Goal: Information Seeking & Learning: Learn about a topic

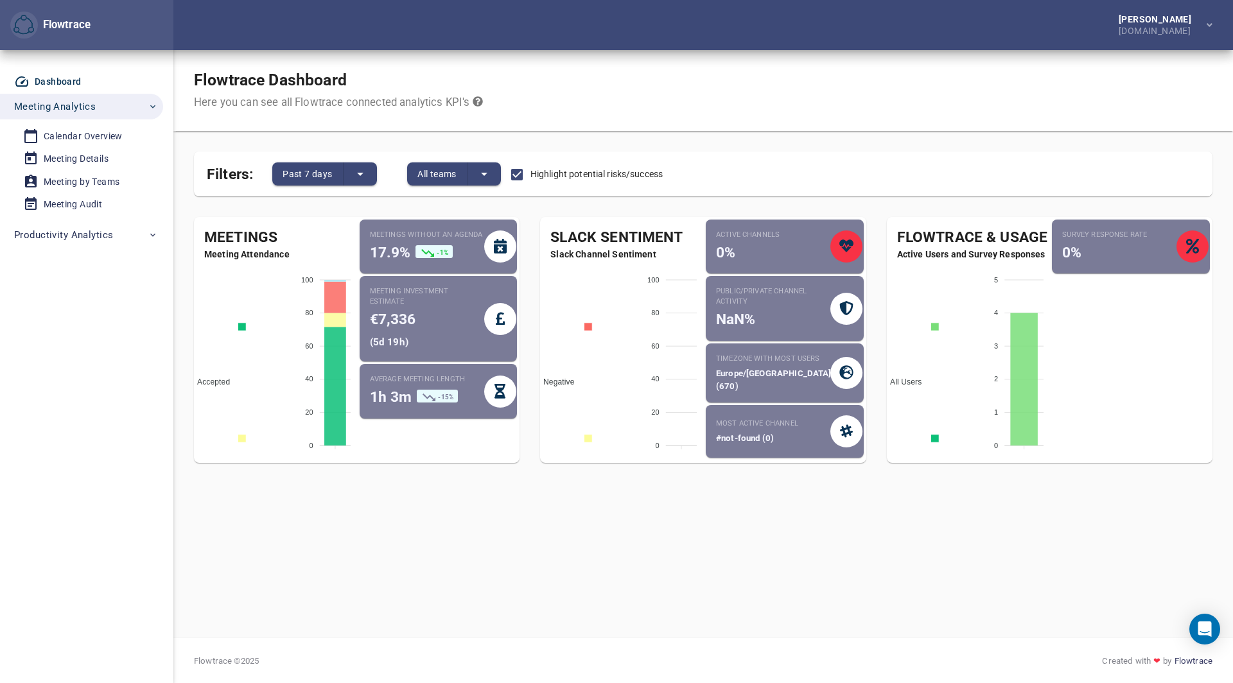
click at [421, 306] on small "Meeting investment estimate" at bounding box center [427, 296] width 114 height 21
click at [499, 313] on icon at bounding box center [500, 319] width 9 height 13
click at [394, 383] on small "Average meeting length" at bounding box center [427, 379] width 114 height 10
click at [435, 401] on icon at bounding box center [429, 398] width 13 height 8
click at [398, 404] on span "1h 3m" at bounding box center [391, 396] width 42 height 17
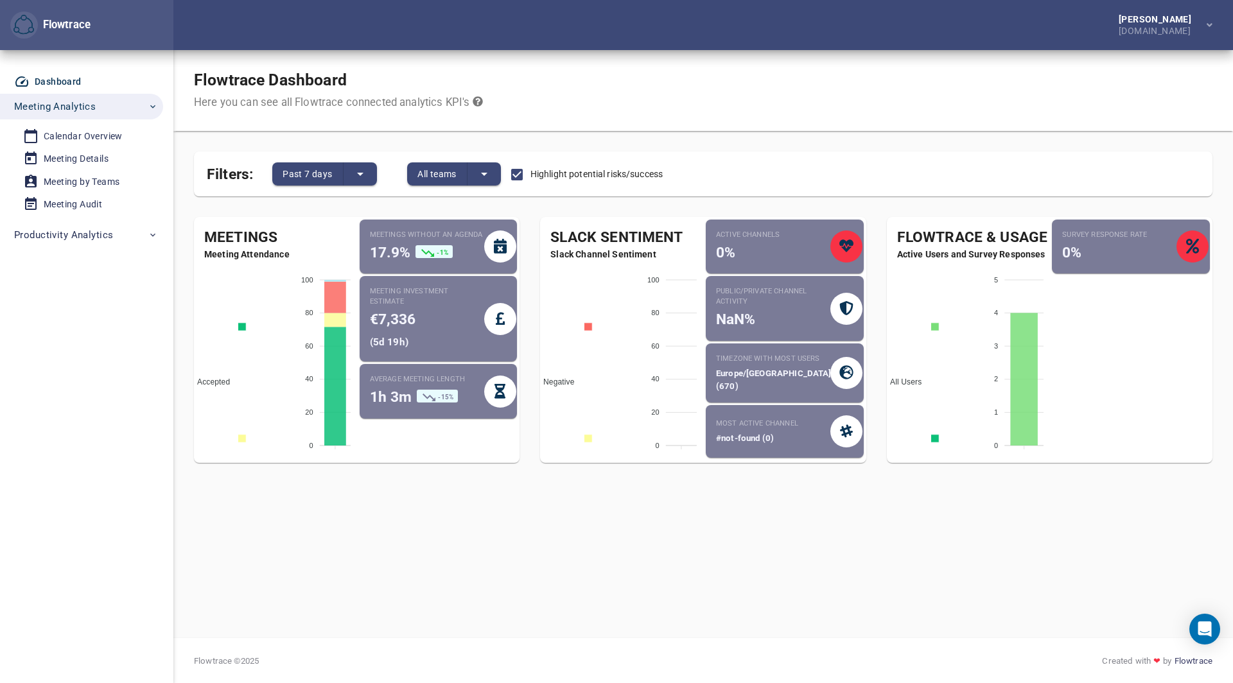
click at [437, 402] on span "-15%" at bounding box center [437, 396] width 40 height 13
click at [430, 250] on icon at bounding box center [427, 252] width 15 height 15
click at [506, 248] on icon at bounding box center [500, 246] width 13 height 15
click at [497, 397] on icon at bounding box center [499, 391] width 11 height 15
click at [437, 397] on span "-15%" at bounding box center [437, 396] width 40 height 13
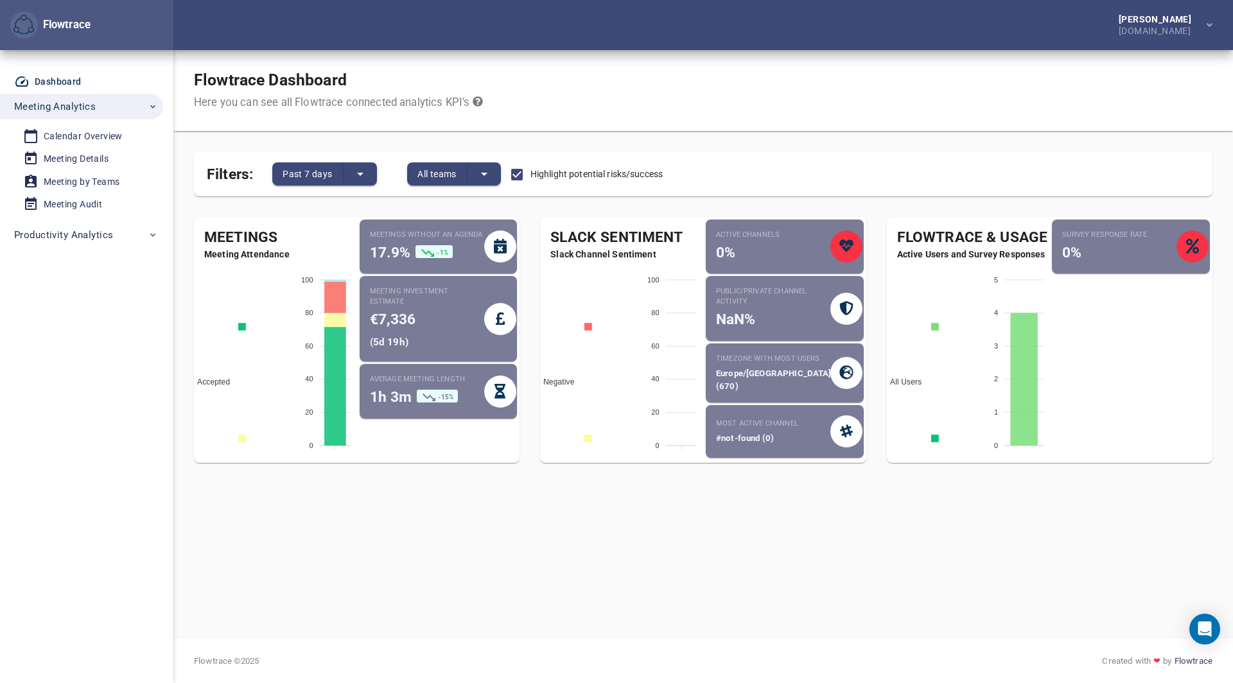
click at [778, 255] on div "Active Channels 0%" at bounding box center [773, 247] width 114 height 34
click at [761, 234] on small "Active Channels" at bounding box center [773, 235] width 114 height 10
click at [595, 247] on div "Slack Sentiment" at bounding box center [621, 237] width 163 height 21
click at [589, 265] on foreignobject "Negative Mixed Neutral Positive" at bounding box center [621, 357] width 163 height 193
click at [570, 378] on span "Negative" at bounding box center [554, 382] width 41 height 9
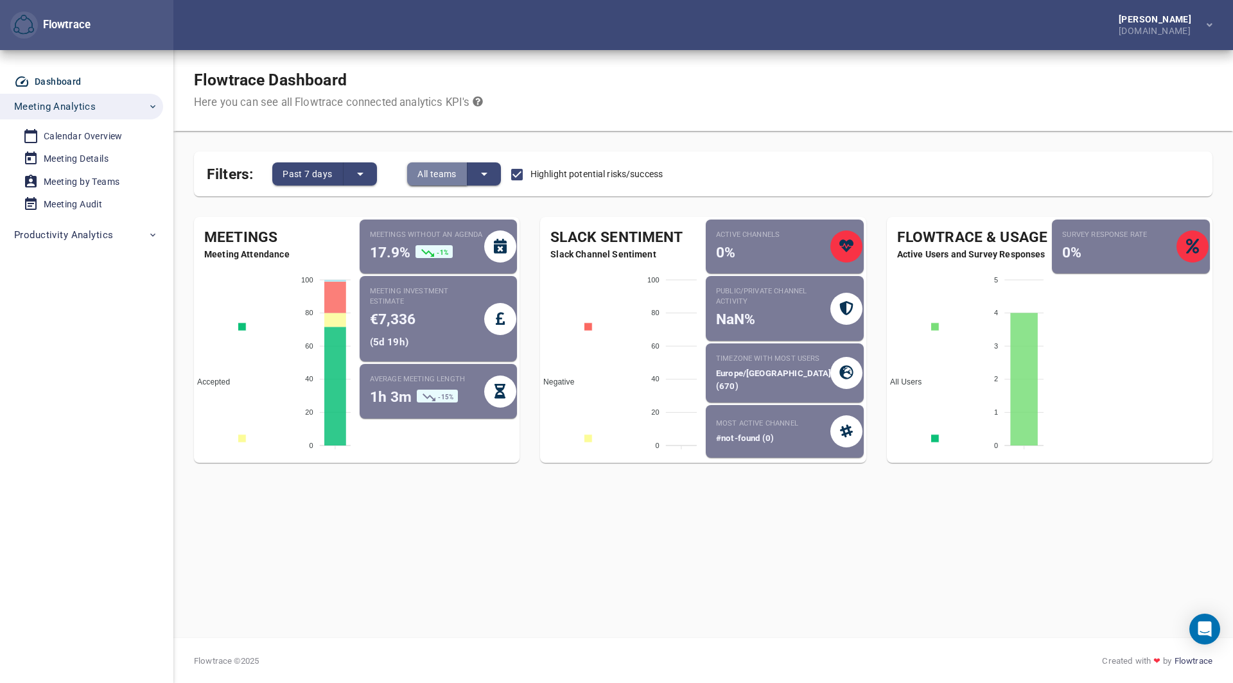
click at [439, 179] on span "All teams" at bounding box center [436, 173] width 39 height 15
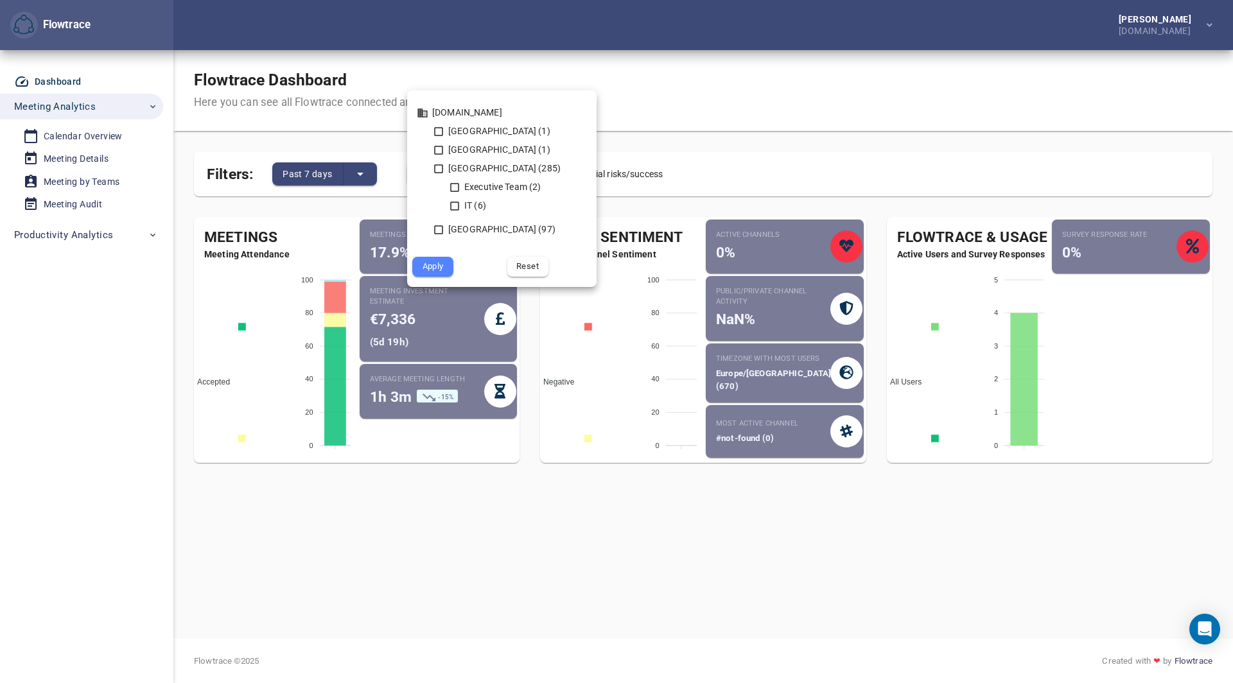
click at [561, 53] on div at bounding box center [616, 341] width 1233 height 683
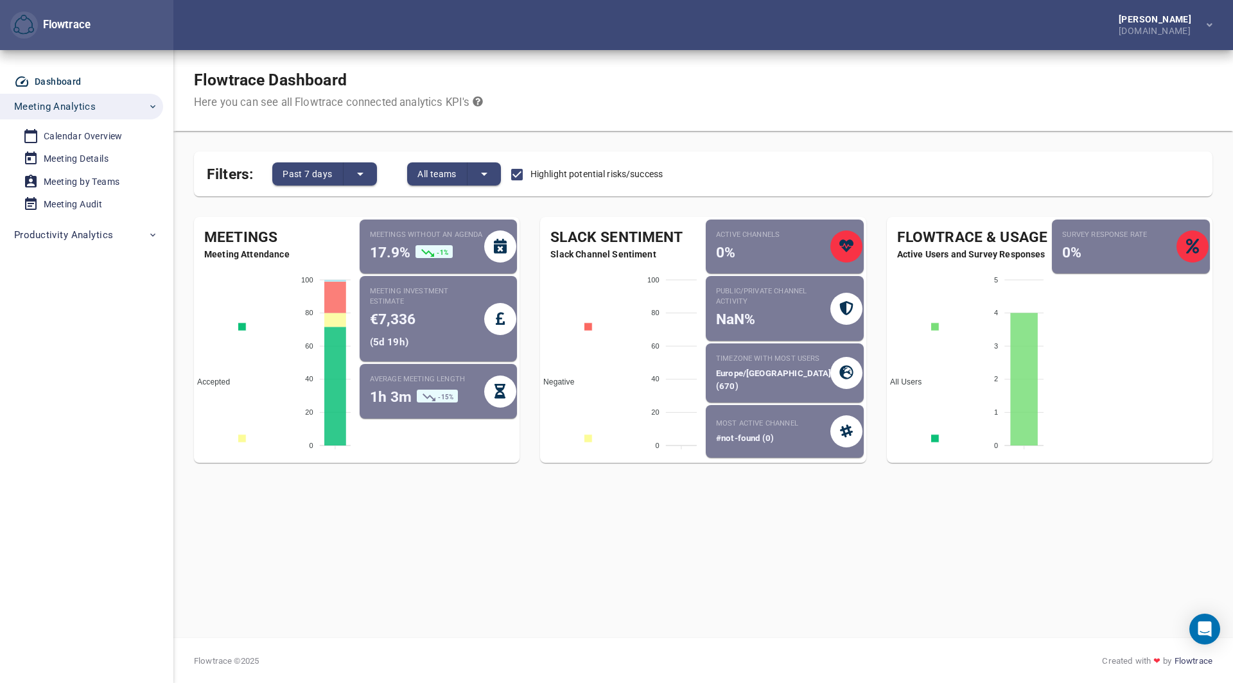
click at [229, 248] on span "Meeting Attendance" at bounding box center [275, 254] width 163 height 13
click at [477, 104] on icon at bounding box center [478, 101] width 10 height 10
click at [617, 85] on div at bounding box center [616, 341] width 1233 height 683
click at [71, 135] on div "Calendar Overview" at bounding box center [83, 136] width 79 height 16
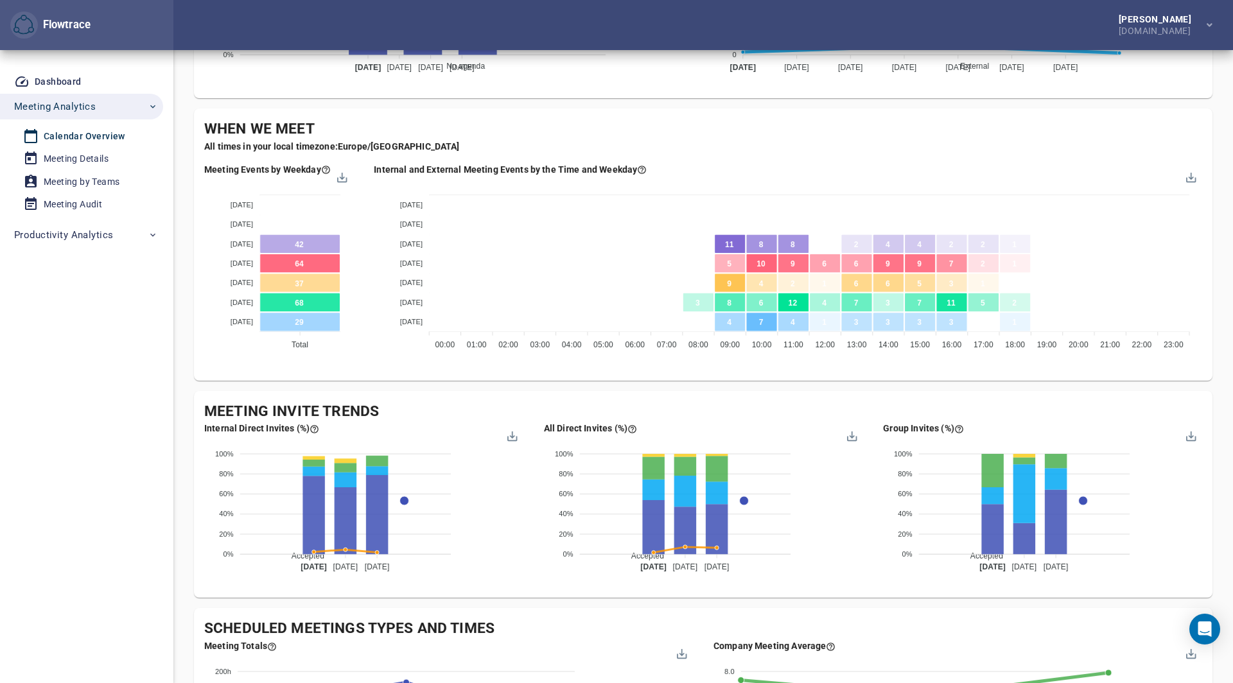
scroll to position [699, 0]
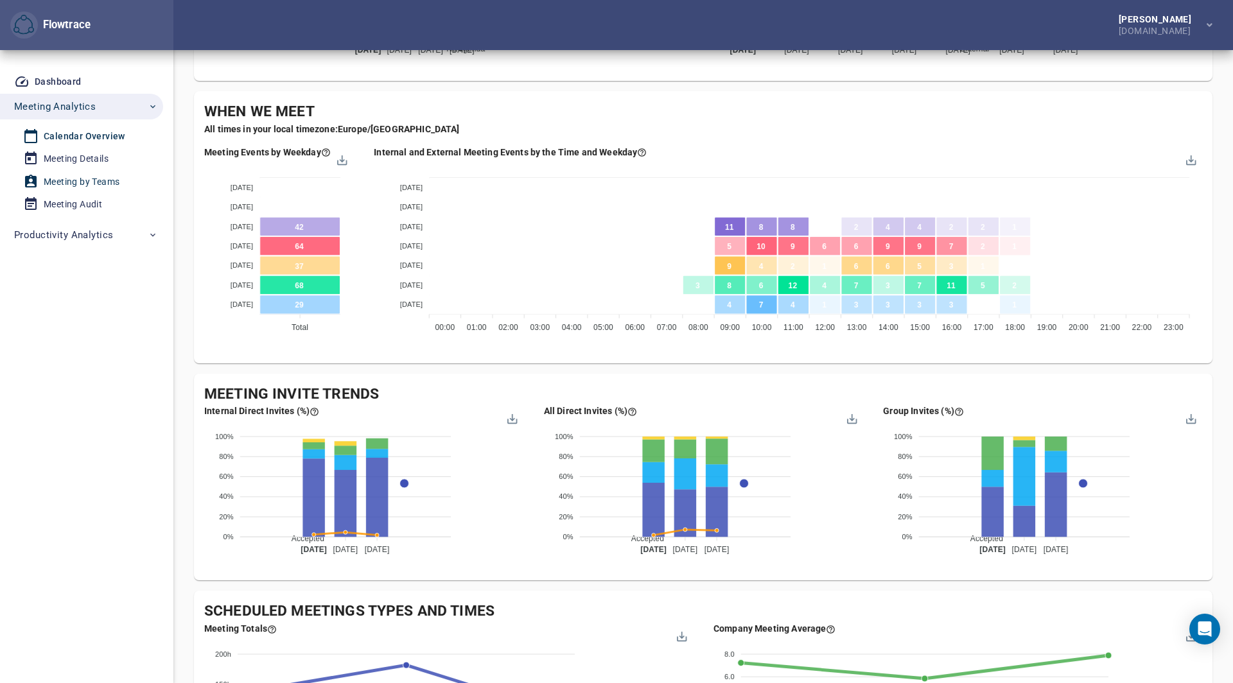
click at [86, 182] on div "Meeting by Teams" at bounding box center [82, 182] width 76 height 16
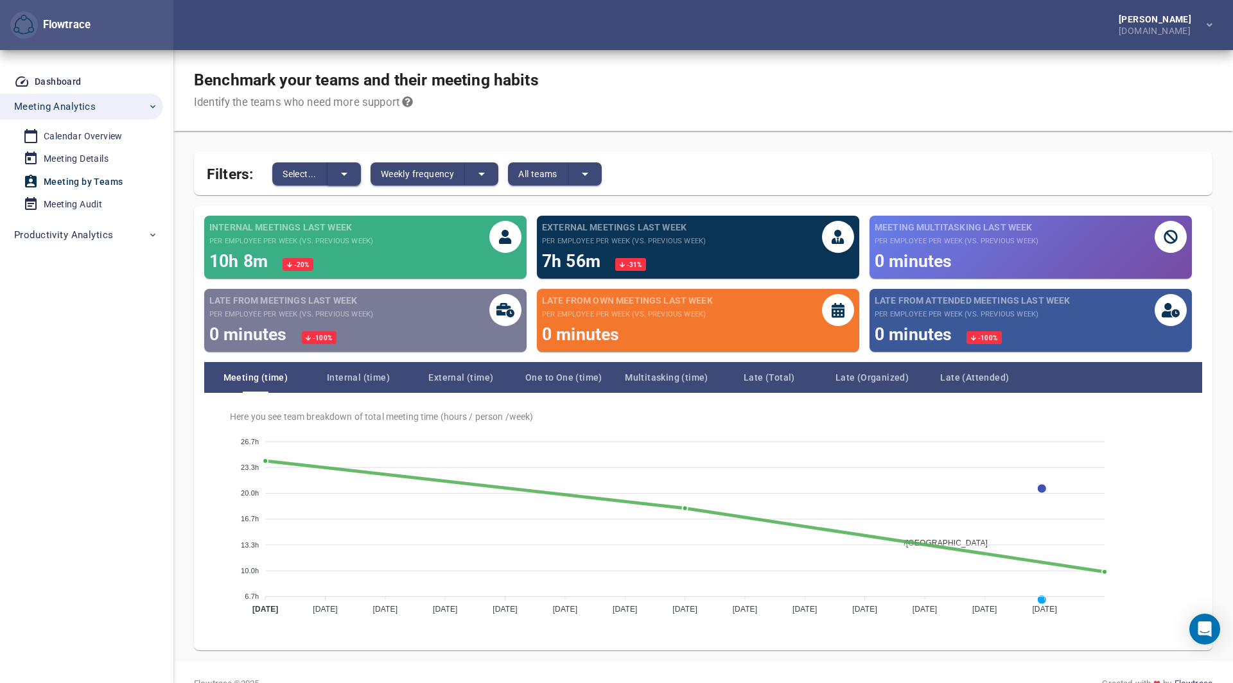
click at [351, 172] on icon "split button" at bounding box center [343, 173] width 15 height 15
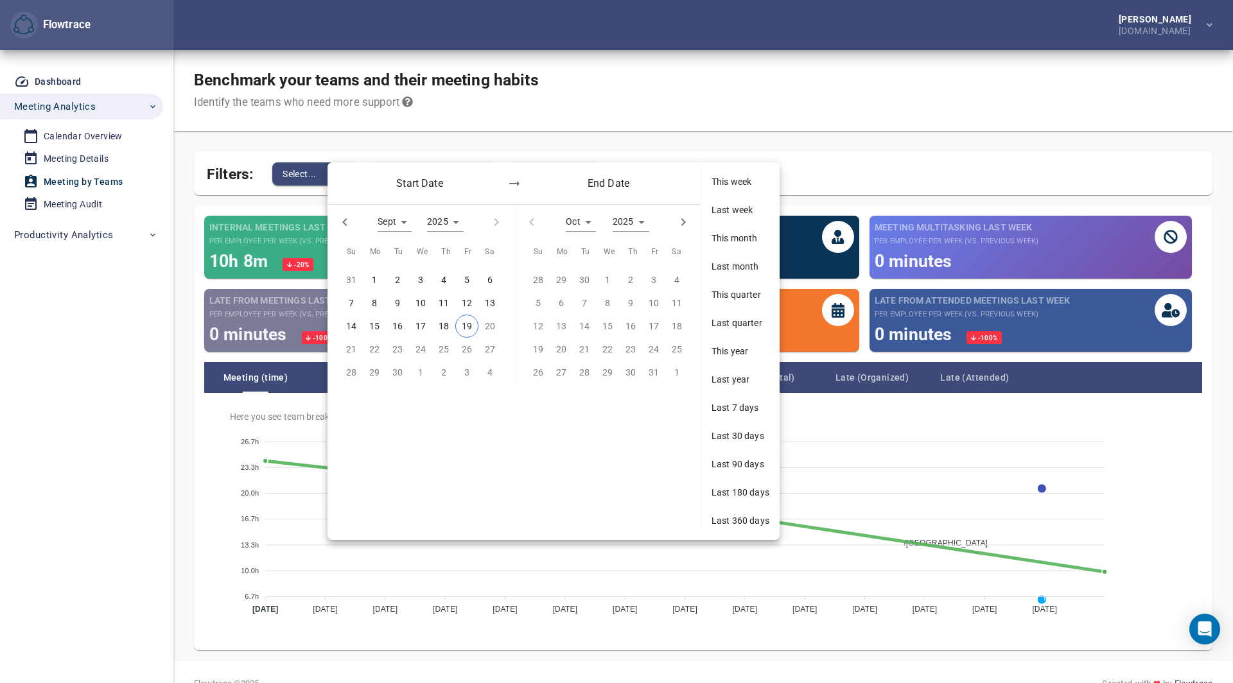
click at [435, 120] on div at bounding box center [616, 341] width 1233 height 683
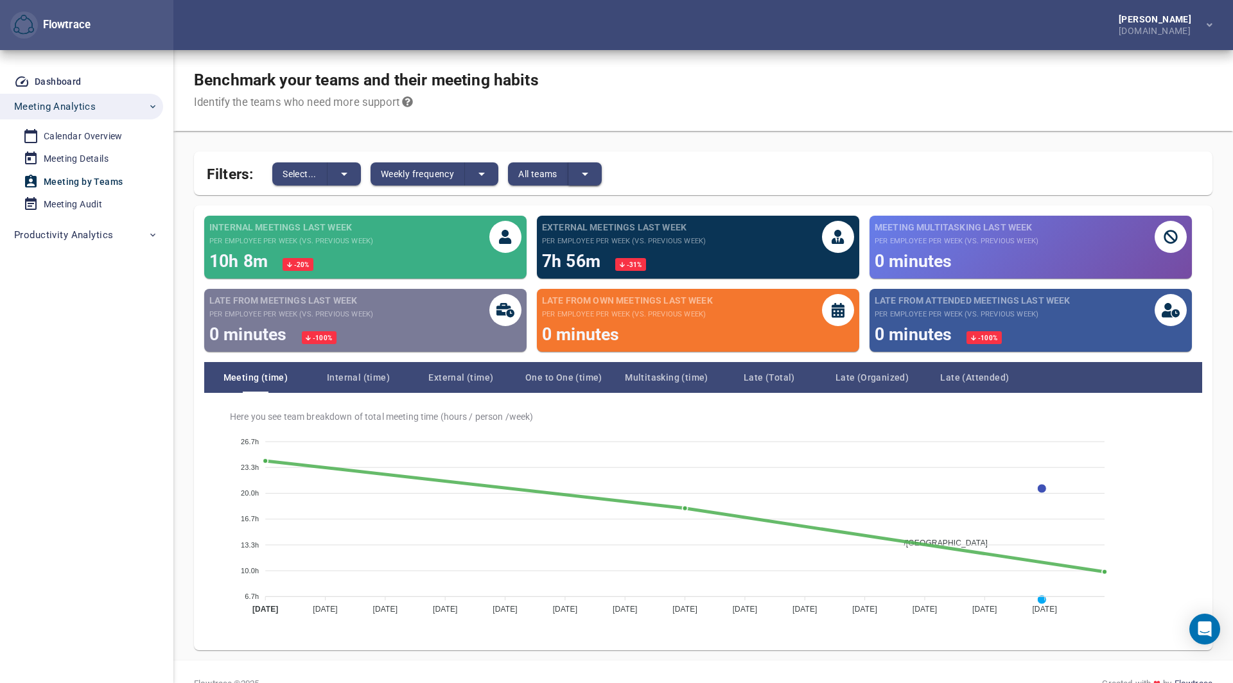
click at [573, 174] on button "split button" at bounding box center [584, 173] width 33 height 23
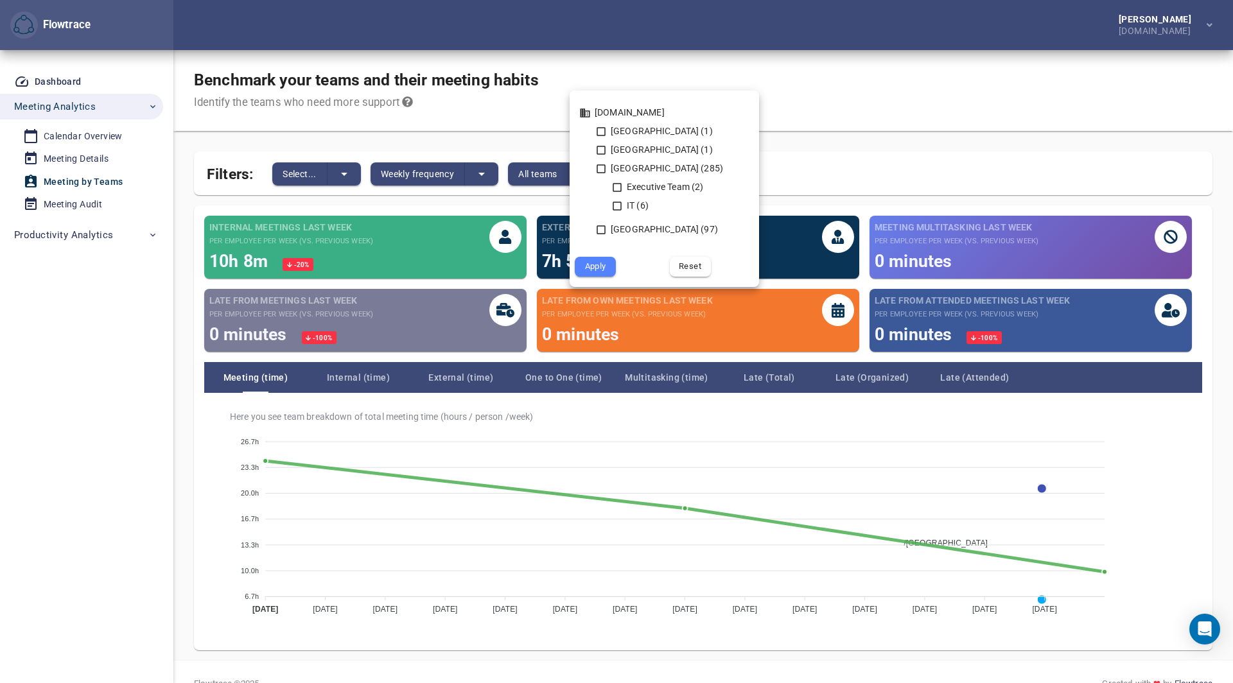
click at [571, 73] on div at bounding box center [616, 341] width 1233 height 683
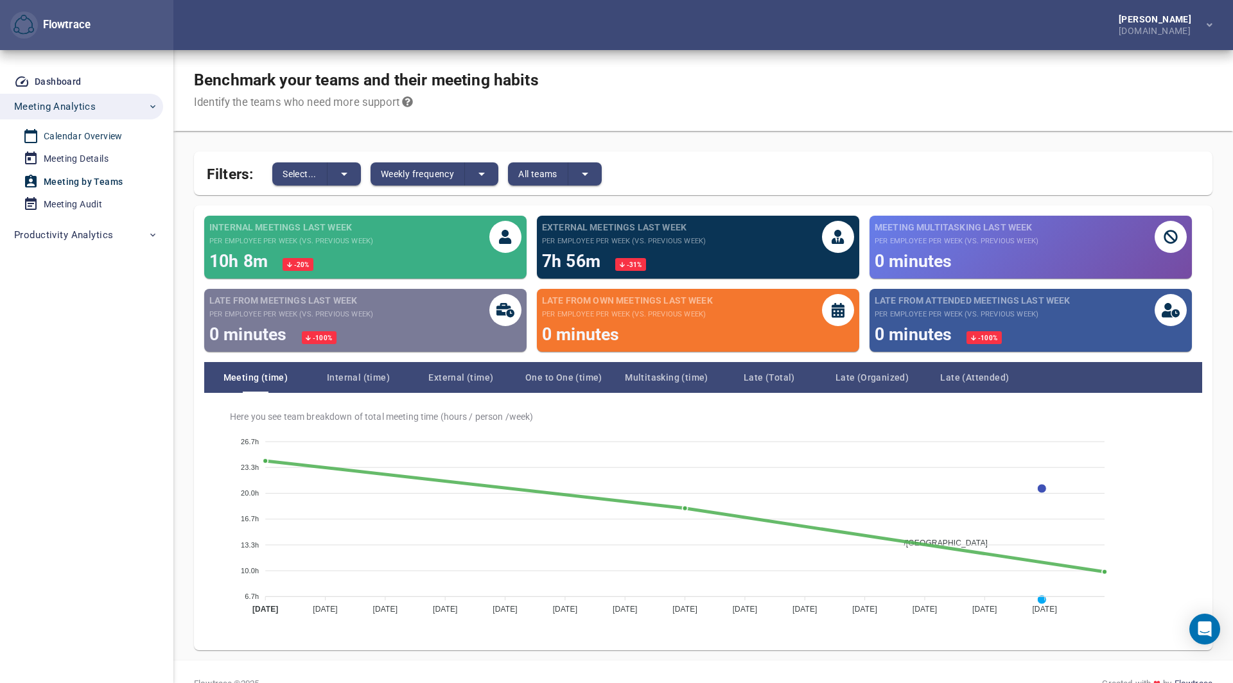
click at [51, 134] on div "Calendar Overview" at bounding box center [83, 136] width 79 height 16
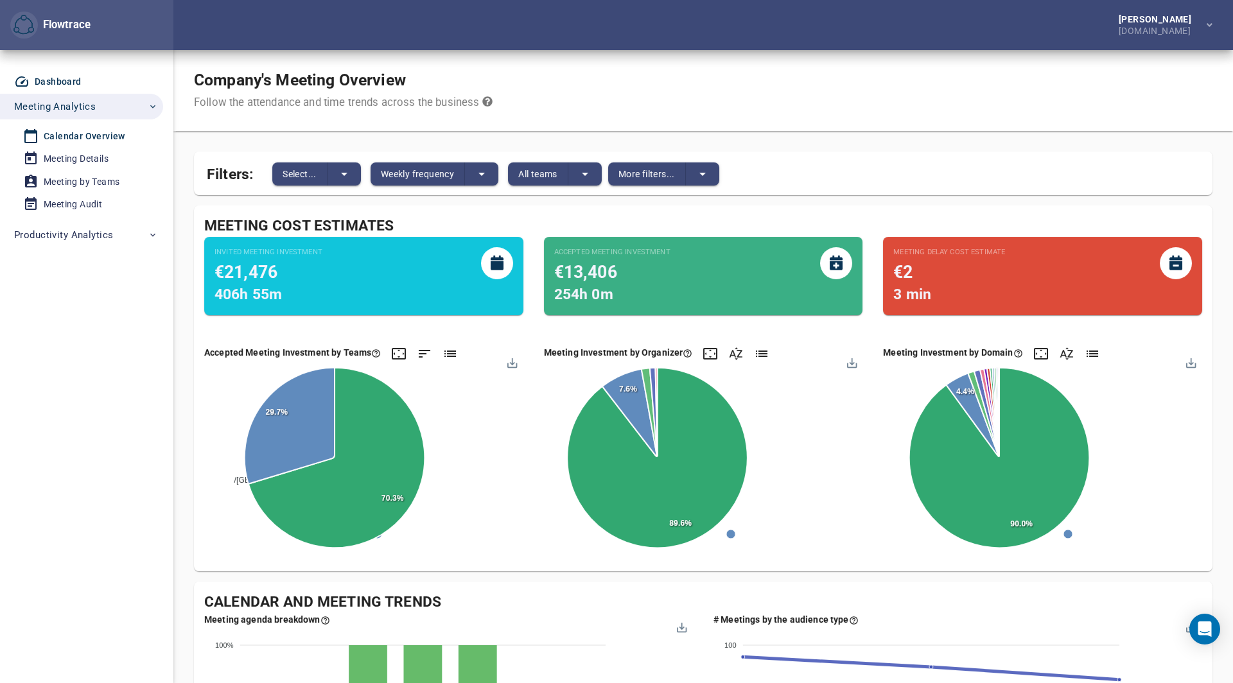
click at [63, 82] on div "Dashboard" at bounding box center [58, 82] width 47 height 16
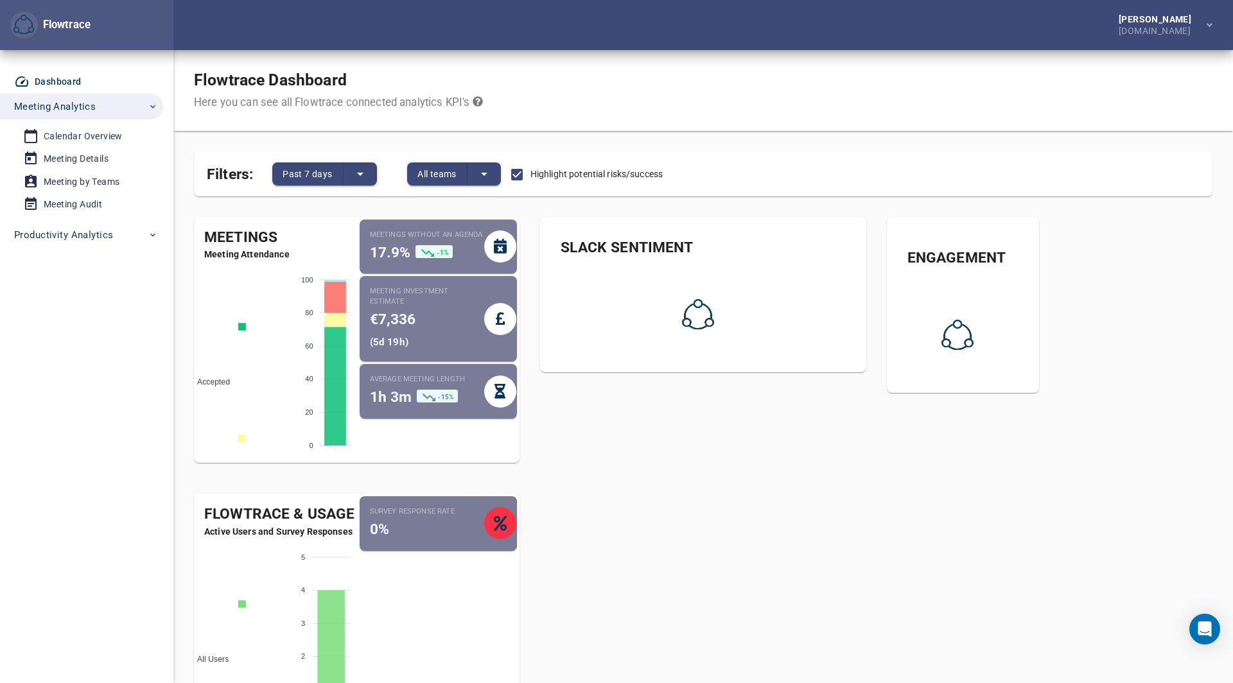
click at [390, 321] on span "€7,336" at bounding box center [393, 319] width 46 height 17
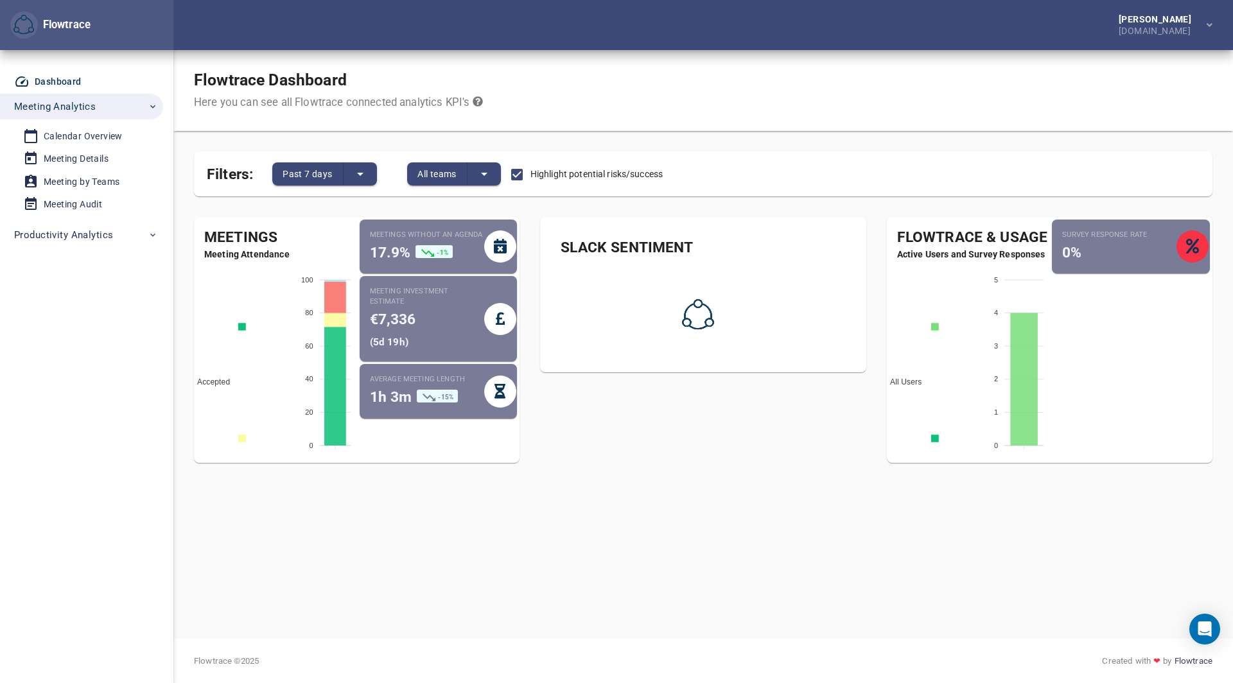
click at [410, 347] on div "( 5d 19h )" at bounding box center [412, 341] width 85 height 21
click at [504, 315] on icon at bounding box center [500, 318] width 9 height 15
click at [496, 323] on icon at bounding box center [500, 318] width 9 height 15
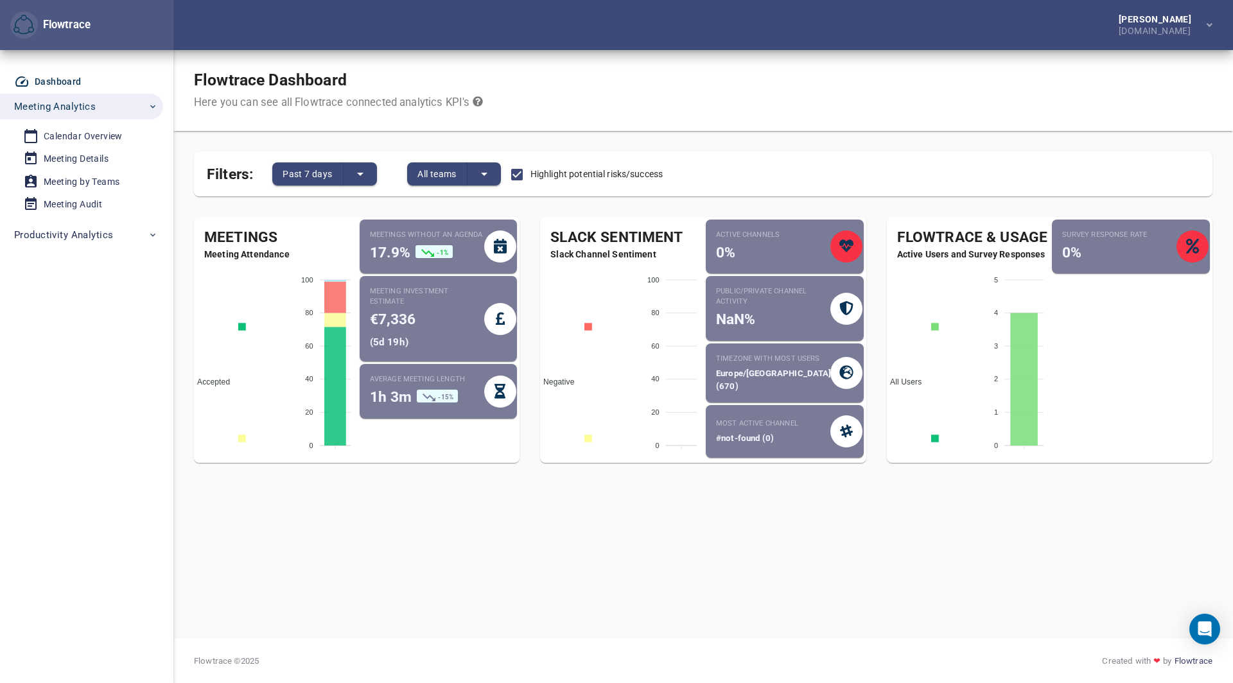
click at [592, 545] on div "Flowtrace Dashboard Here you can see all Flowtrace connected analytics KPI's Fi…" at bounding box center [703, 349] width 1018 height 557
click at [55, 208] on div "Meeting Audit" at bounding box center [73, 204] width 58 height 16
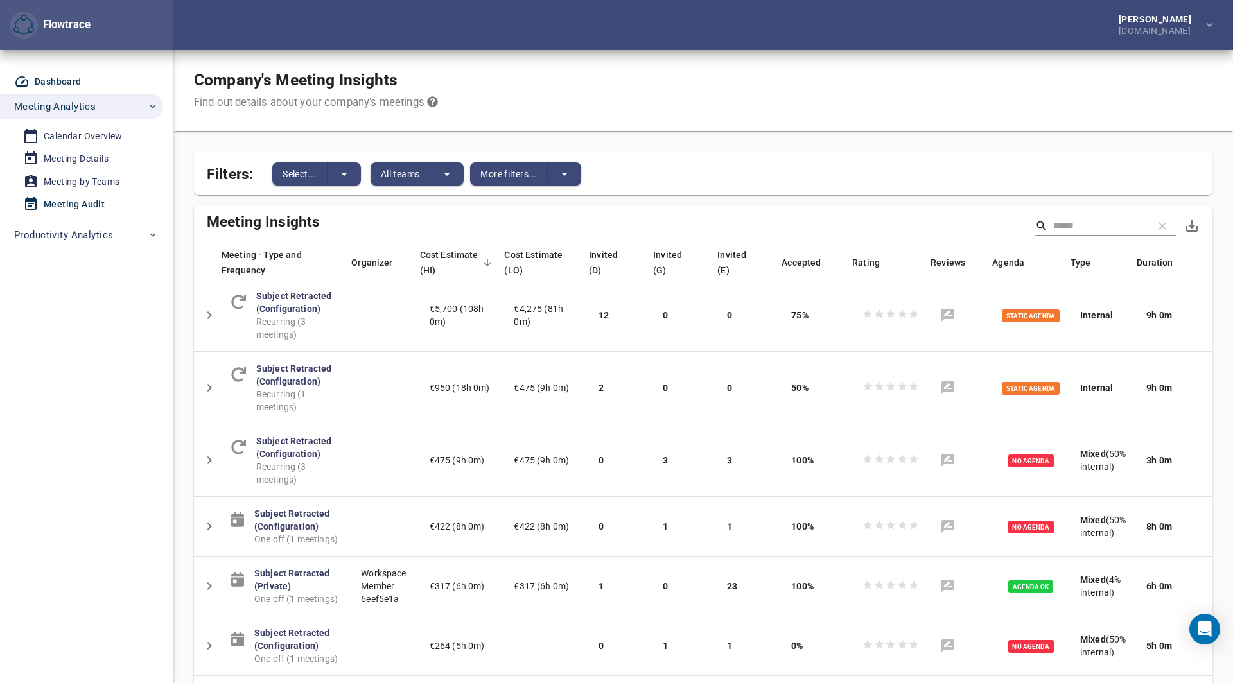
click at [54, 82] on div "Dashboard" at bounding box center [58, 82] width 47 height 16
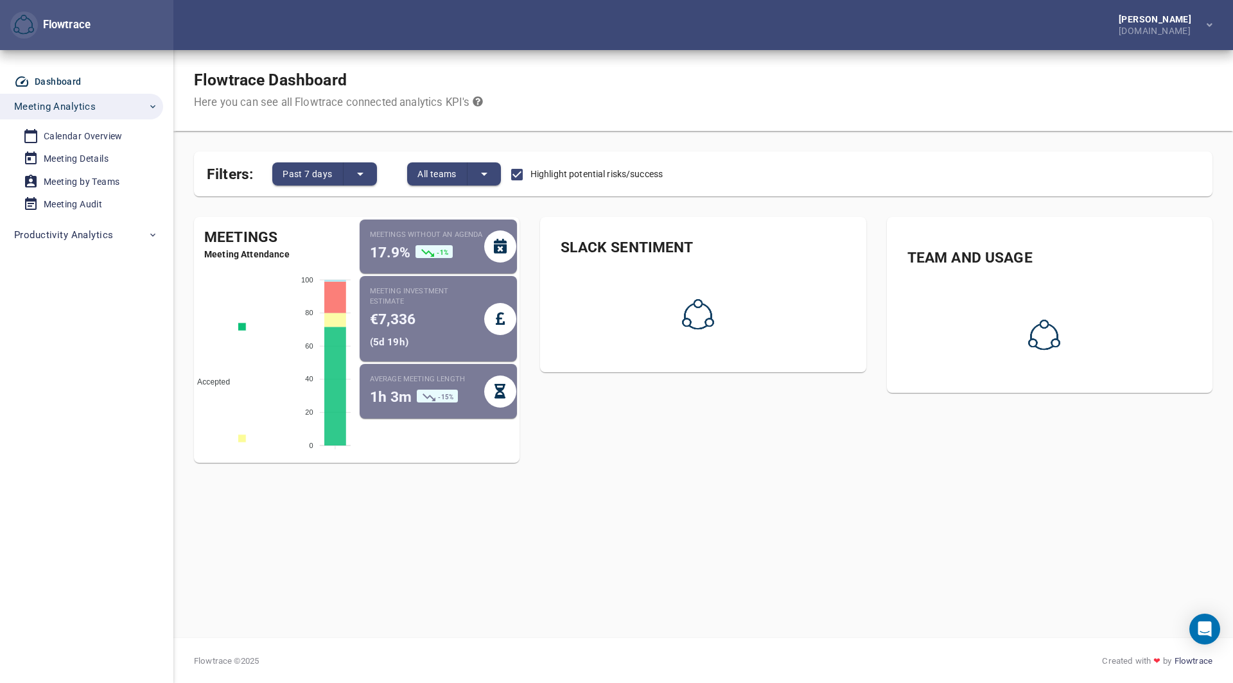
click at [437, 252] on span "-1%" at bounding box center [442, 251] width 11 height 7
click at [397, 268] on div "Meetings without an agenda 17.9% -1%" at bounding box center [439, 247] width 158 height 55
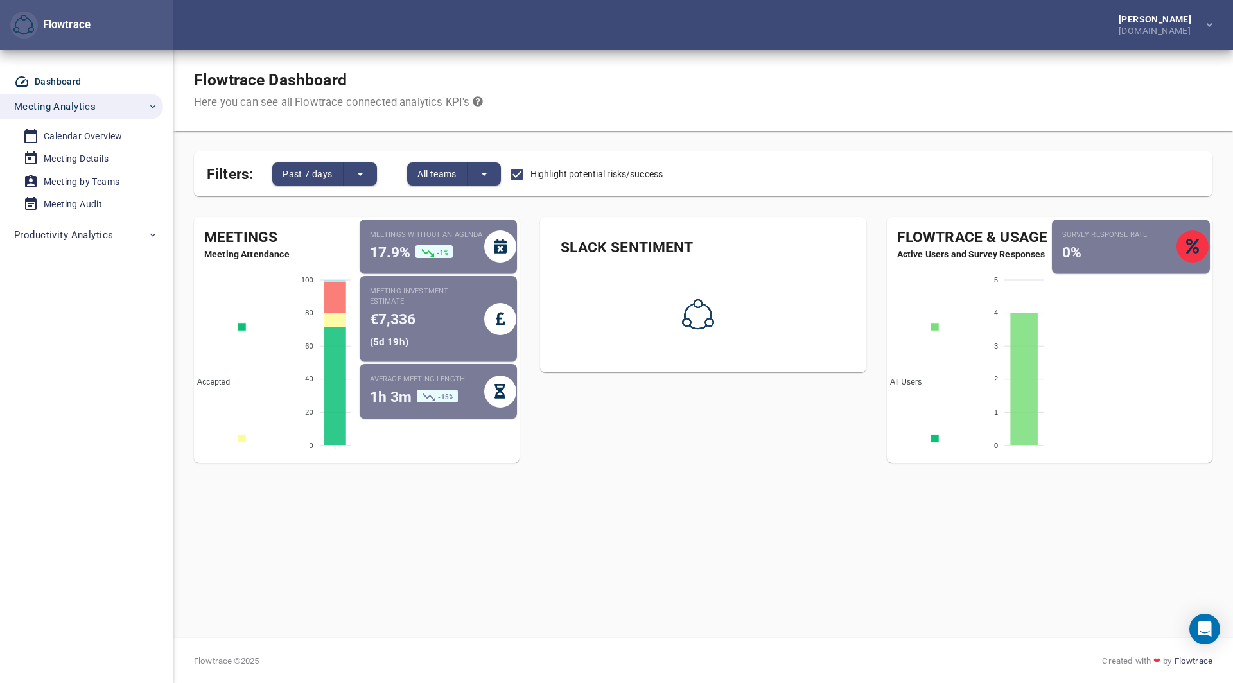
click at [495, 247] on icon at bounding box center [500, 246] width 13 height 15
